Goal: Task Accomplishment & Management: Manage account settings

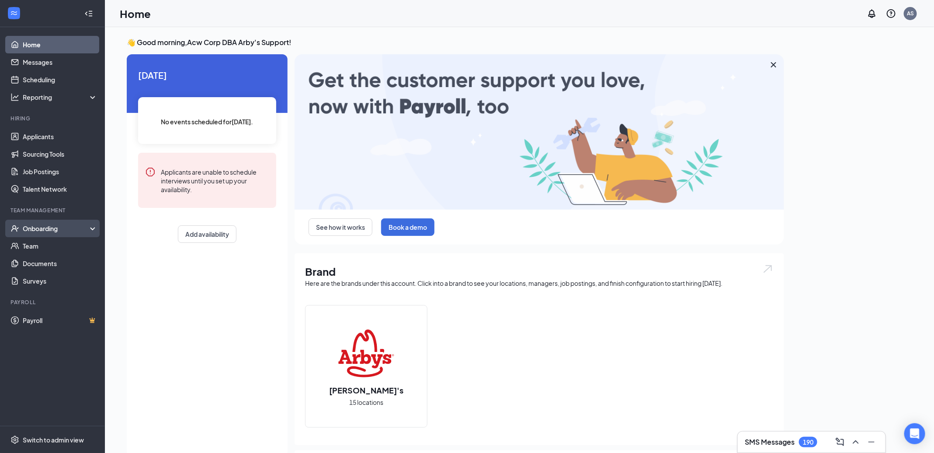
click at [41, 230] on div "Onboarding" at bounding box center [56, 228] width 67 height 9
click at [50, 290] on link "Activity log" at bounding box center [60, 297] width 75 height 17
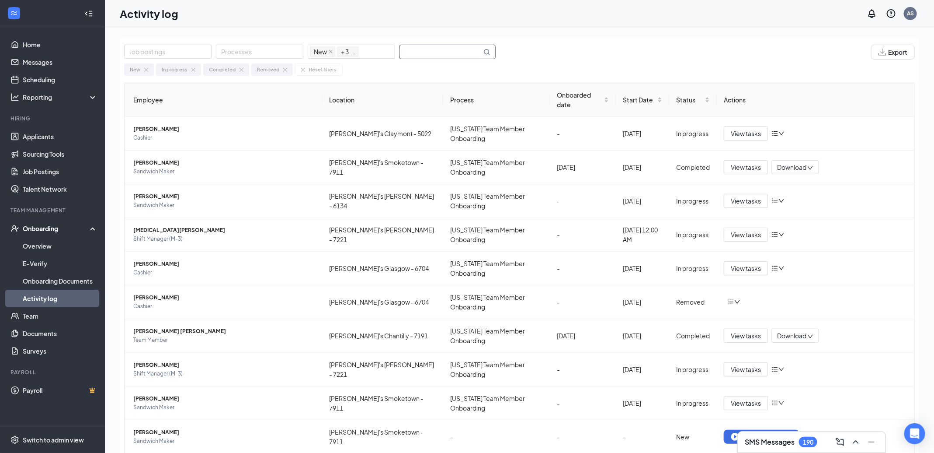
click at [438, 53] on input "text" at bounding box center [441, 52] width 82 height 14
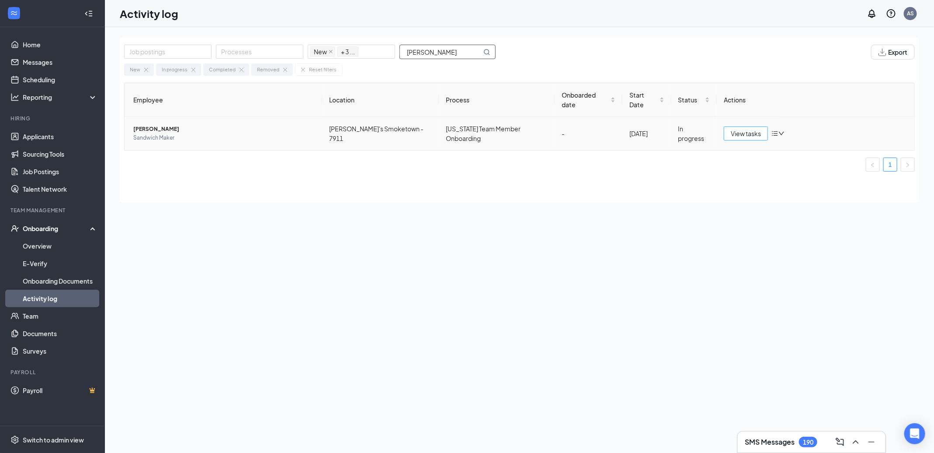
type input "[PERSON_NAME]"
click at [757, 126] on button "View tasks" at bounding box center [746, 133] width 44 height 14
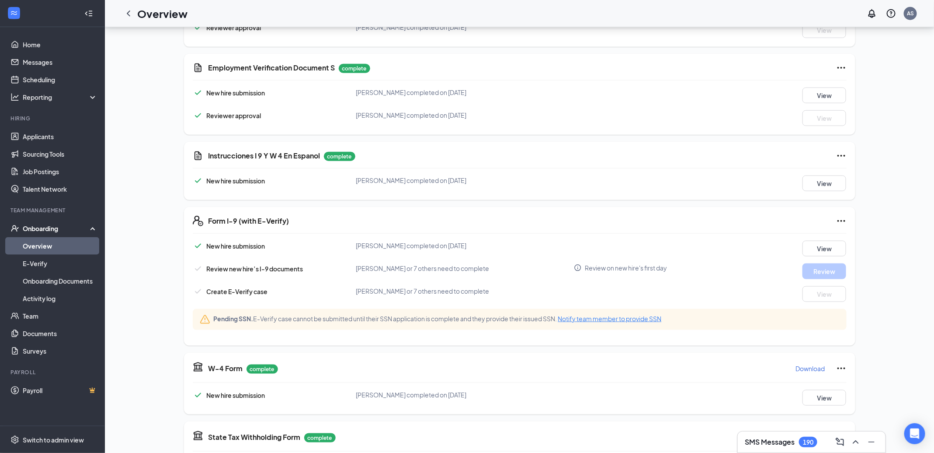
scroll to position [456, 0]
